Goal: Task Accomplishment & Management: Use online tool/utility

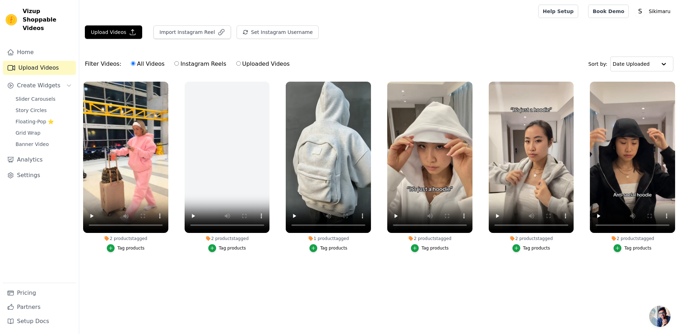
click at [450, 268] on ul "2 products tagged Tag products 2 products tagged Tag products 1 product tagged …" at bounding box center [379, 180] width 600 height 204
click at [416, 250] on icon "button" at bounding box center [414, 247] width 3 height 3
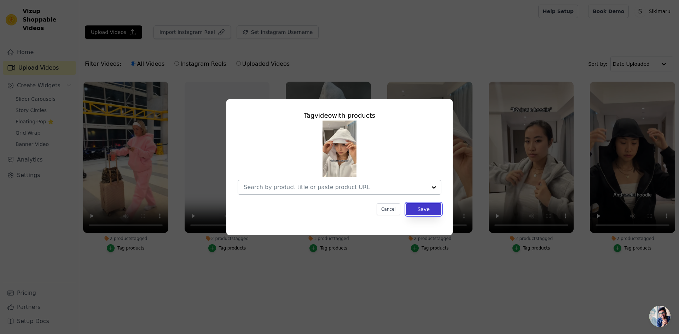
click at [421, 209] on button "Save" at bounding box center [423, 209] width 35 height 12
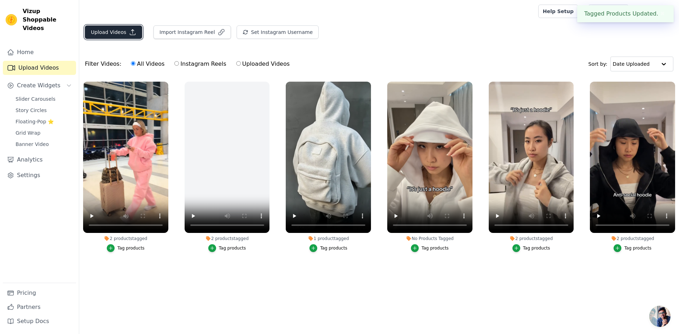
click at [123, 30] on button "Upload Videos" at bounding box center [113, 31] width 57 height 13
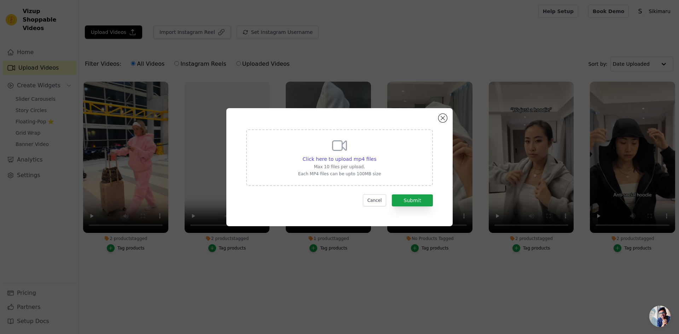
click at [334, 141] on icon at bounding box center [340, 146] width 14 height 10
click at [376, 155] on input "Click here to upload mp4 files Max 10 files per upload. Each MP4 files can be u…" at bounding box center [376, 155] width 0 height 0
type input "C:\fakepath\9780090d-e6b7-49ad-86f4-9ab7e7b820d4.mp4"
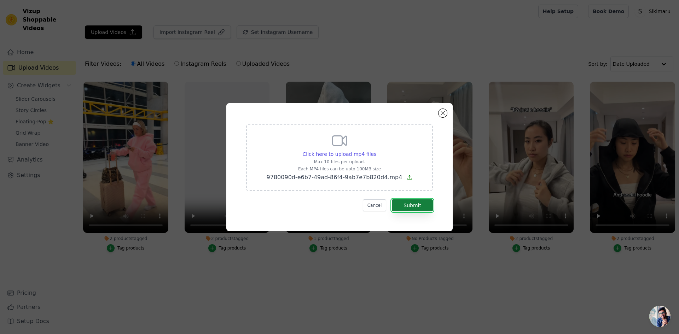
click at [409, 208] on button "Submit" at bounding box center [412, 205] width 41 height 12
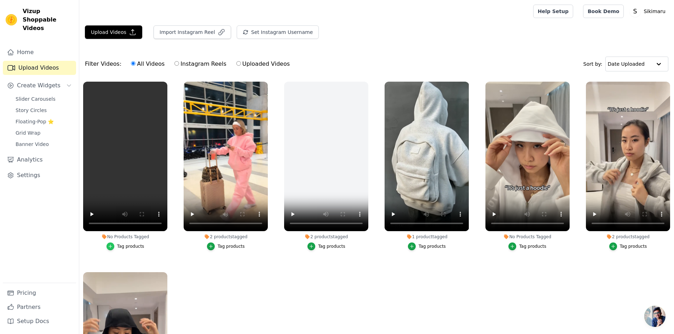
click at [110, 244] on icon "button" at bounding box center [110, 246] width 5 height 5
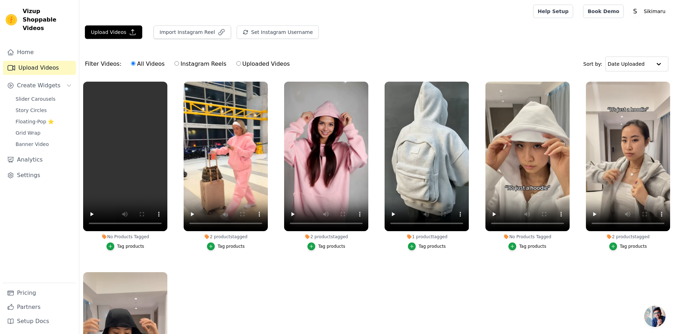
click at [128, 246] on div "Tag products" at bounding box center [130, 247] width 27 height 6
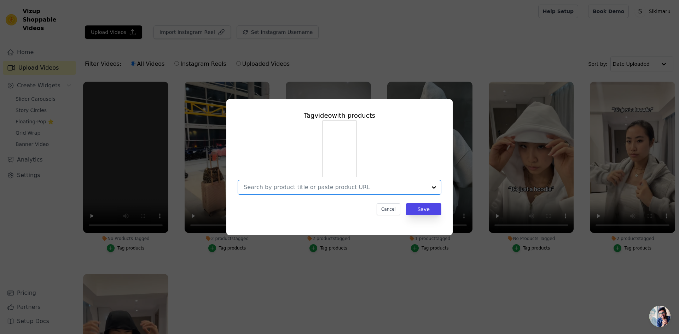
click at [332, 187] on input "No Products Tagged Tag video with products Option undefined, selected. Select i…" at bounding box center [335, 187] width 183 height 7
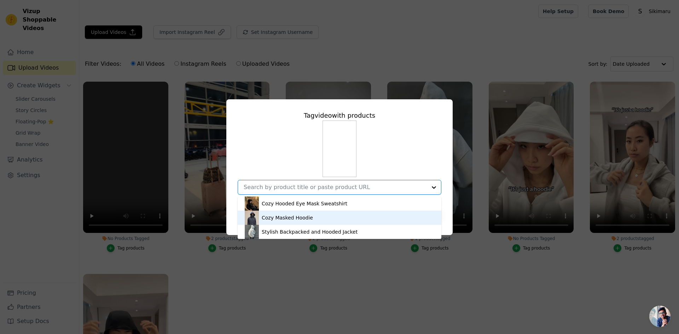
click at [329, 215] on div "Cozy Masked Hoodie" at bounding box center [340, 218] width 190 height 14
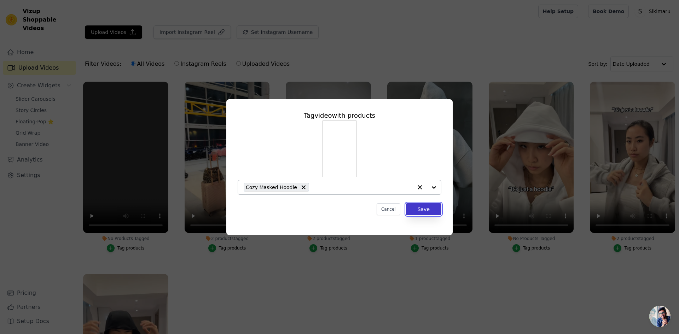
click at [430, 211] on button "Save" at bounding box center [423, 209] width 35 height 12
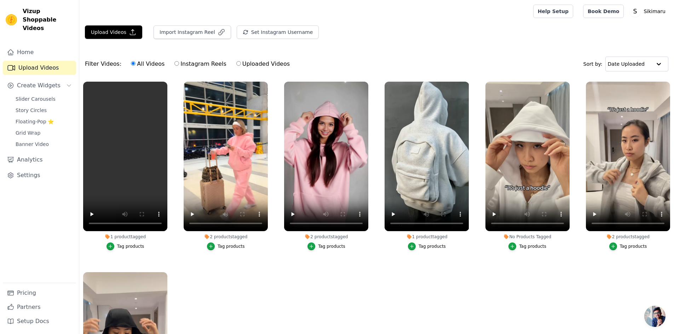
click at [132, 245] on div "Tag products" at bounding box center [130, 247] width 27 height 6
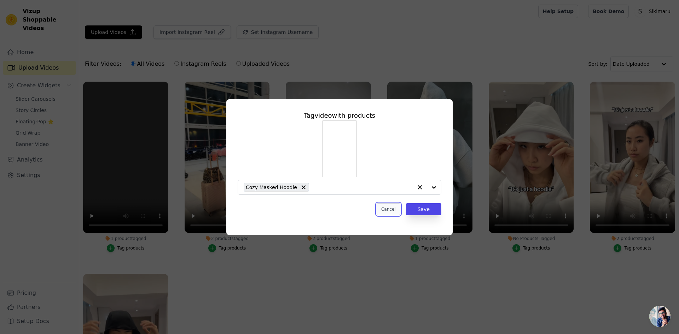
click at [386, 210] on button "Cancel" at bounding box center [389, 209] width 24 height 12
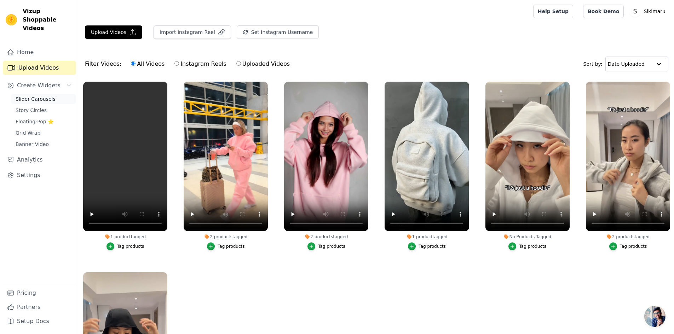
click at [46, 94] on link "Slider Carousels" at bounding box center [43, 99] width 65 height 10
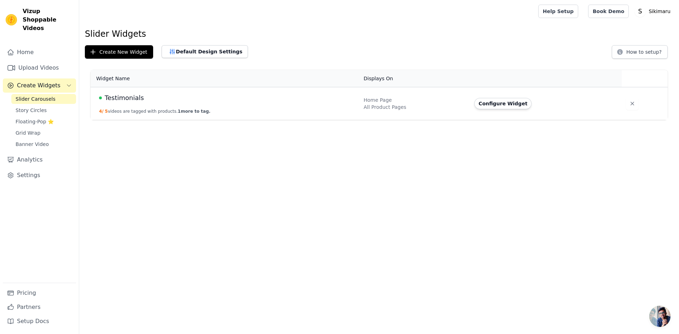
click at [126, 101] on span "Testimonials" at bounding box center [124, 98] width 39 height 10
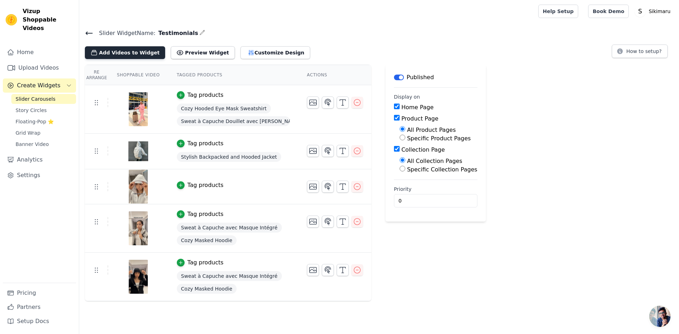
click at [141, 51] on button "Add Videos to Widget" at bounding box center [125, 52] width 80 height 13
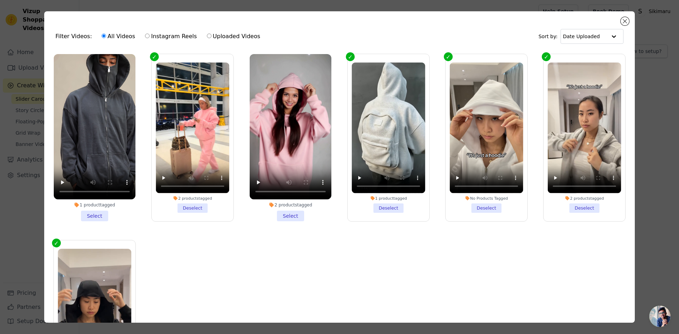
click at [96, 210] on li "1 product tagged Select" at bounding box center [95, 137] width 82 height 167
click at [0, 0] on input "1 product tagged Select" at bounding box center [0, 0] width 0 height 0
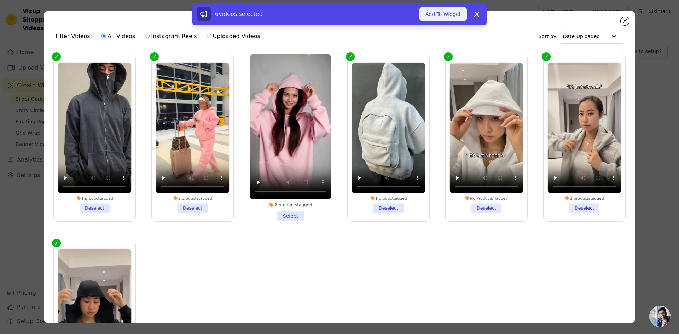
click at [446, 15] on button "Add To Widget" at bounding box center [442, 13] width 47 height 13
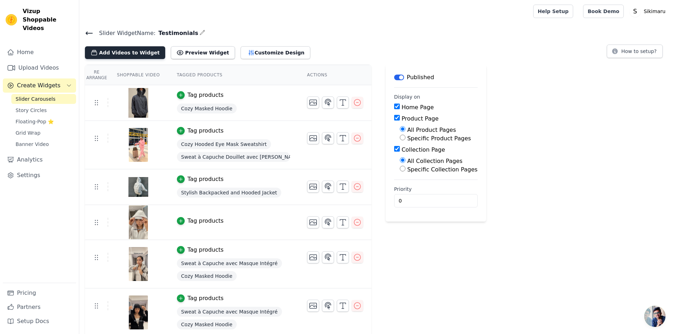
click at [116, 58] on button "Add Videos to Widget" at bounding box center [125, 52] width 80 height 13
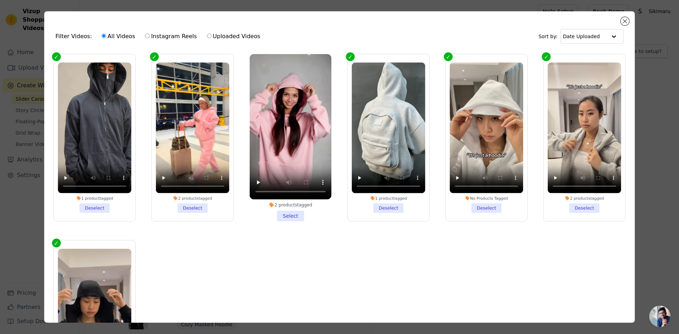
click at [306, 240] on ul "1 product tagged Deselect 2 products tagged Deselect 2 products tagged Select 1…" at bounding box center [339, 205] width 579 height 311
click at [289, 222] on div "2 products tagged Select" at bounding box center [290, 137] width 89 height 175
click at [289, 219] on li "2 products tagged Select" at bounding box center [291, 137] width 82 height 167
click at [0, 0] on input "2 products tagged Select" at bounding box center [0, 0] width 0 height 0
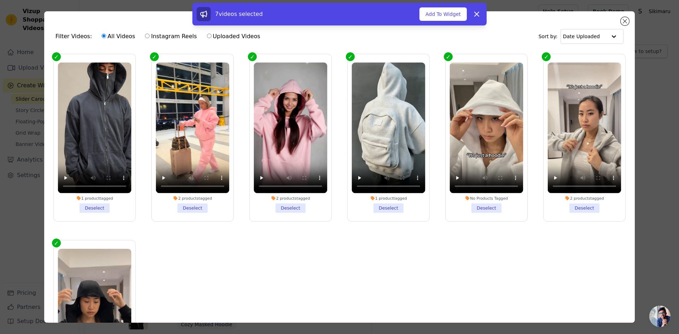
click at [289, 219] on label "2 products tagged Deselect" at bounding box center [290, 138] width 82 height 168
click at [0, 0] on input "2 products tagged Deselect" at bounding box center [0, 0] width 0 height 0
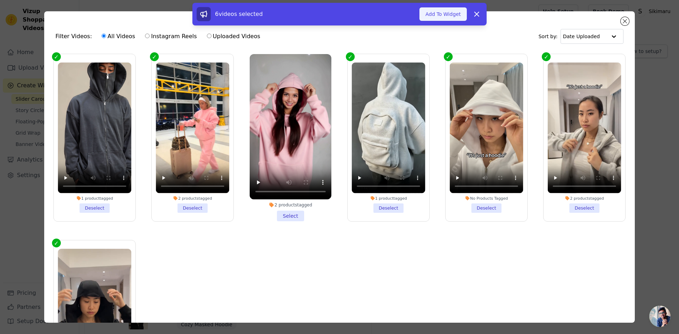
click at [440, 15] on button "Add To Widget" at bounding box center [442, 13] width 47 height 13
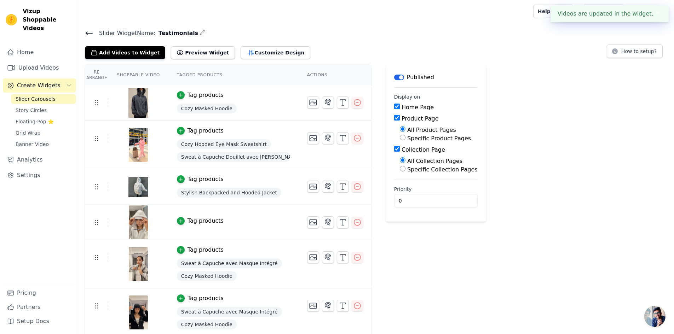
scroll to position [2, 0]
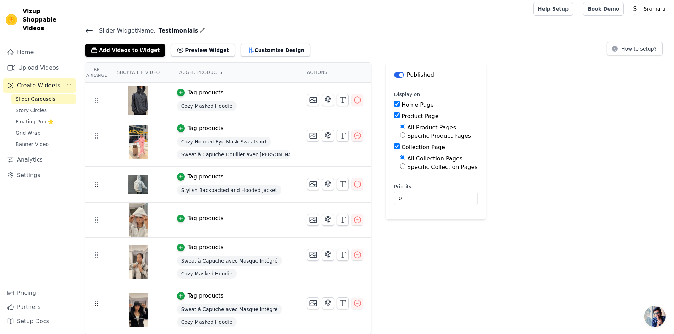
click at [88, 29] on icon at bounding box center [89, 31] width 8 height 8
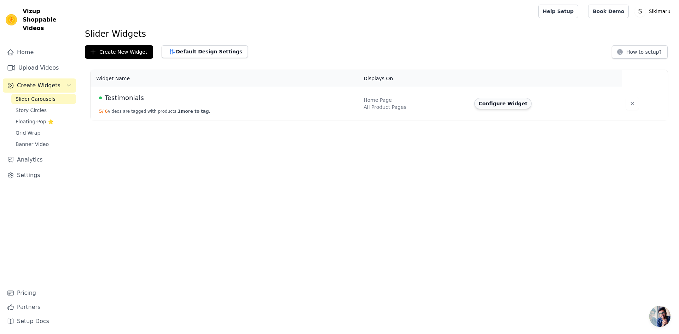
click at [507, 99] on button "Configure Widget" at bounding box center [502, 103] width 57 height 11
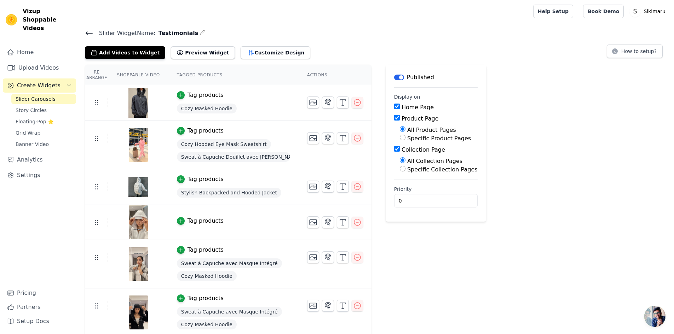
scroll to position [2, 0]
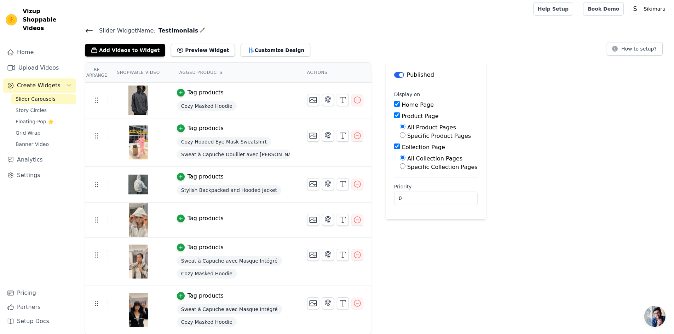
click at [39, 95] on span "Slider Carousels" at bounding box center [36, 98] width 40 height 7
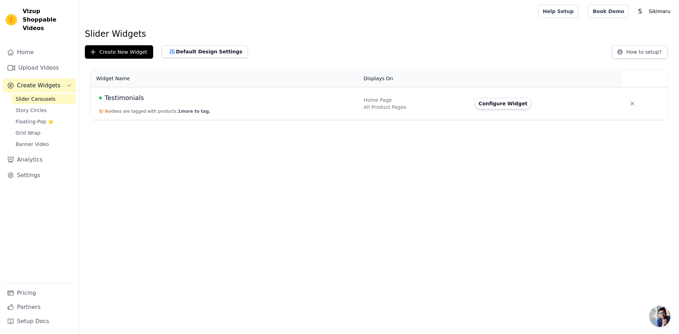
click at [37, 94] on link "Slider Carousels" at bounding box center [43, 99] width 65 height 10
click at [122, 102] on span "Testimonials" at bounding box center [124, 98] width 39 height 10
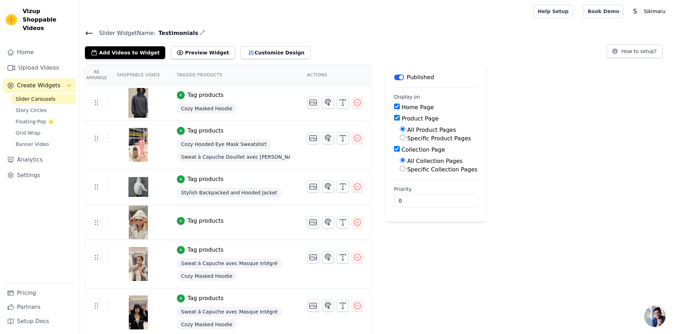
scroll to position [2, 0]
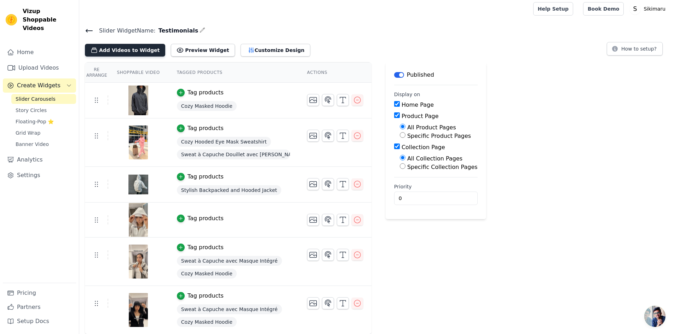
click at [109, 48] on button "Add Videos to Widget" at bounding box center [125, 50] width 80 height 13
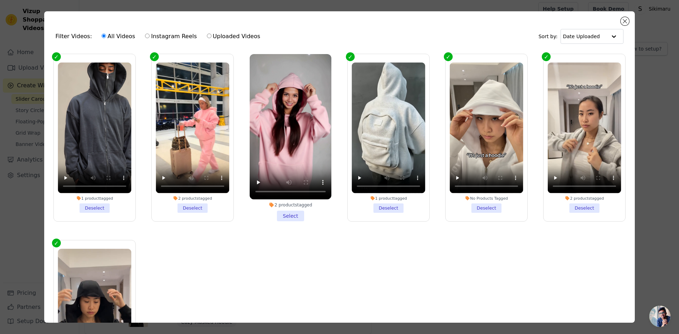
click at [290, 211] on li "2 products tagged Select" at bounding box center [291, 137] width 82 height 167
click at [0, 0] on input "2 products tagged Select" at bounding box center [0, 0] width 0 height 0
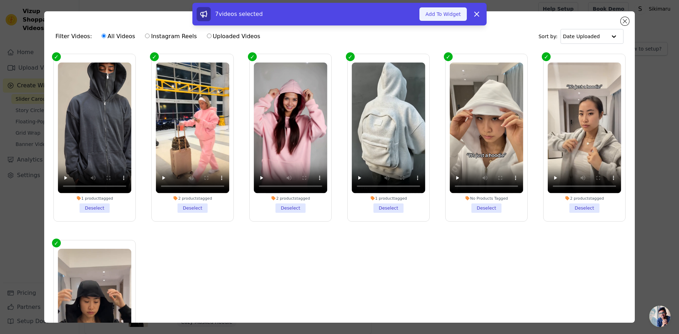
click at [455, 16] on button "Add To Widget" at bounding box center [442, 13] width 47 height 13
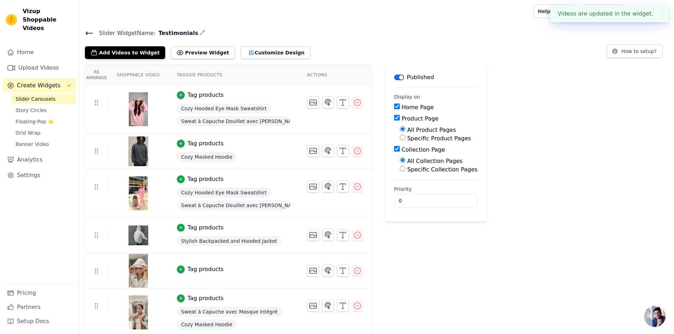
click at [181, 94] on button "Tag products" at bounding box center [200, 95] width 47 height 8
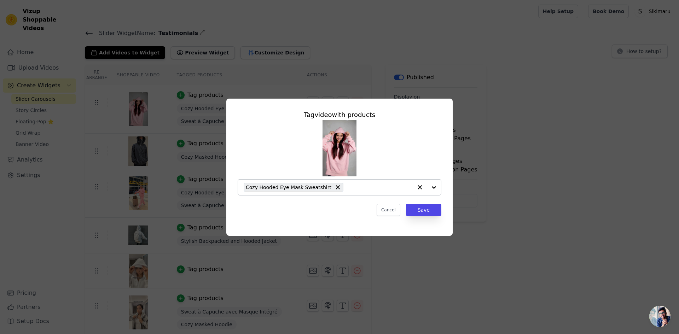
click at [333, 189] on div "Cozy Hooded Eye Mask Sweatshirt" at bounding box center [328, 188] width 169 height 16
click at [326, 188] on input "text" at bounding box center [335, 187] width 183 height 8
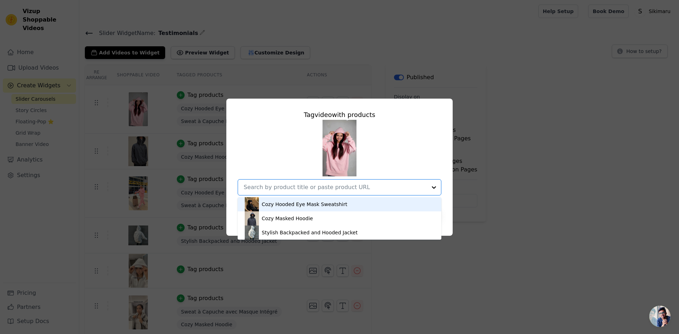
click at [319, 203] on div "Cozy Hooded Eye Mask Sweatshirt" at bounding box center [305, 204] width 86 height 7
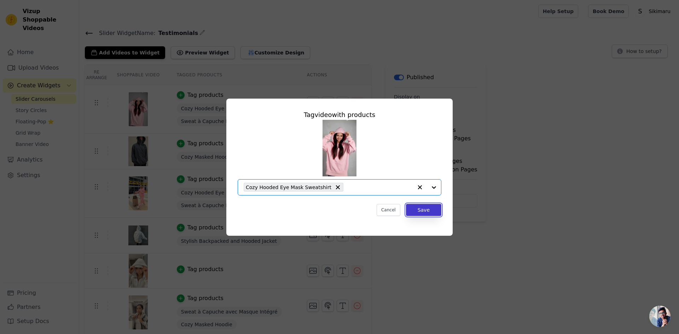
click at [423, 206] on button "Save" at bounding box center [423, 210] width 35 height 12
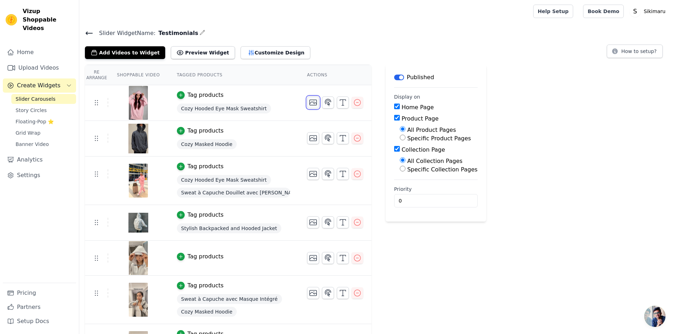
click at [313, 103] on button "button" at bounding box center [313, 103] width 12 height 12
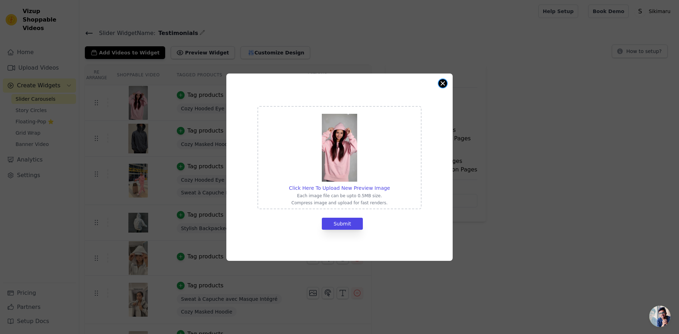
click at [445, 81] on button "Close modal" at bounding box center [442, 83] width 8 height 8
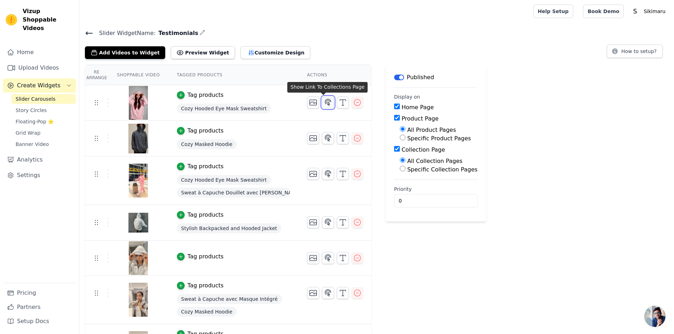
click at [325, 103] on icon "button" at bounding box center [328, 102] width 6 height 7
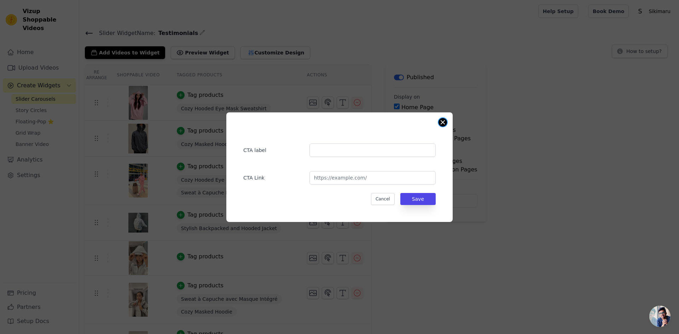
click at [443, 120] on button "Close modal" at bounding box center [442, 122] width 8 height 8
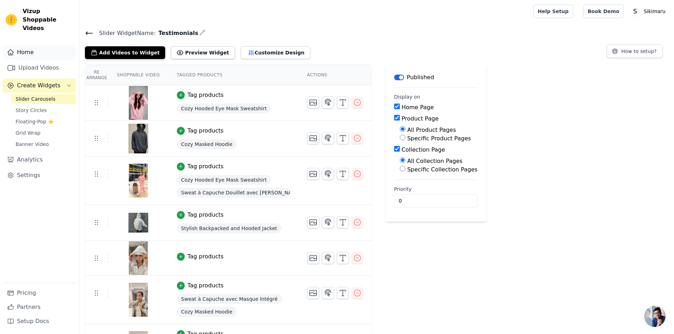
click at [25, 45] on link "Home" at bounding box center [39, 52] width 73 height 14
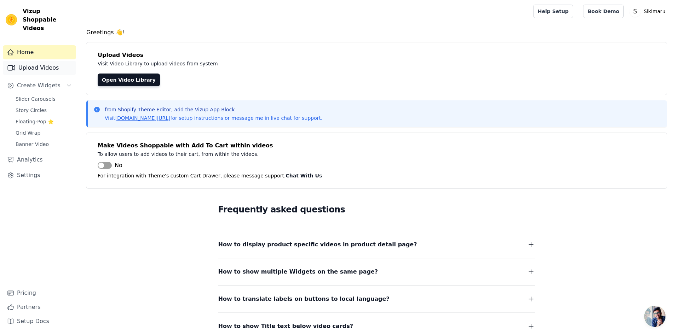
click at [31, 61] on link "Upload Videos" at bounding box center [39, 68] width 73 height 14
